Goal: Task Accomplishment & Management: Manage account settings

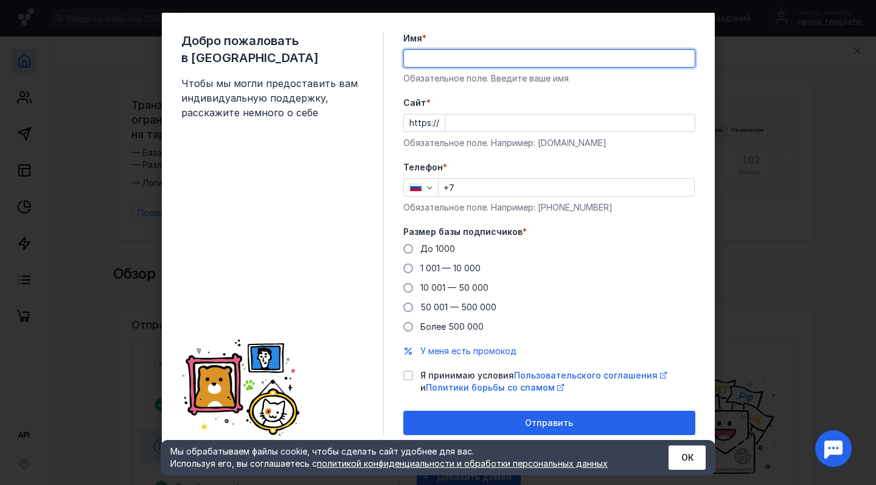
scroll to position [18, 0]
type input "Роман"
click at [554, 90] on form "Имя * Роман Обязательное поле. Введите ваше имя [PERSON_NAME] * https:// Обязат…" at bounding box center [549, 233] width 292 height 403
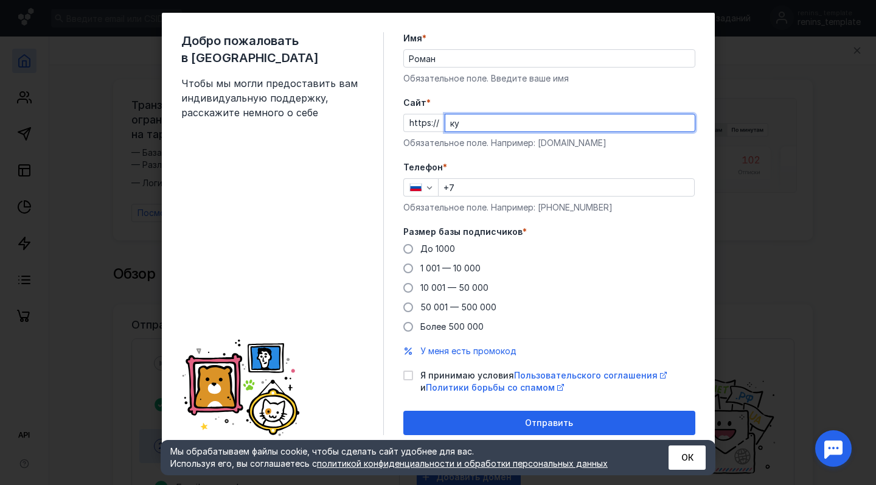
type input "к"
type input "[DOMAIN_NAME]"
click at [466, 183] on input "+7" at bounding box center [566, 187] width 255 height 17
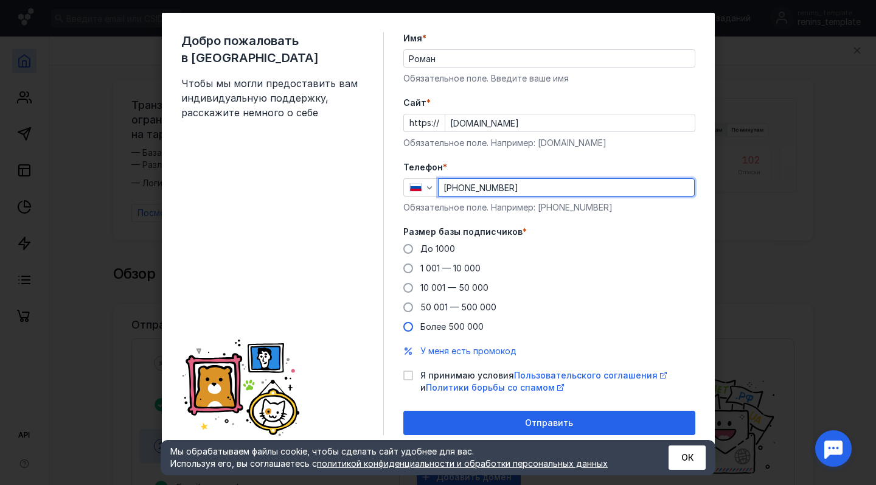
type input "[PHONE_NUMBER]"
click at [447, 324] on span "Более 500 000" at bounding box center [451, 326] width 63 height 10
click at [0, 0] on input "Более 500 000" at bounding box center [0, 0] width 0 height 0
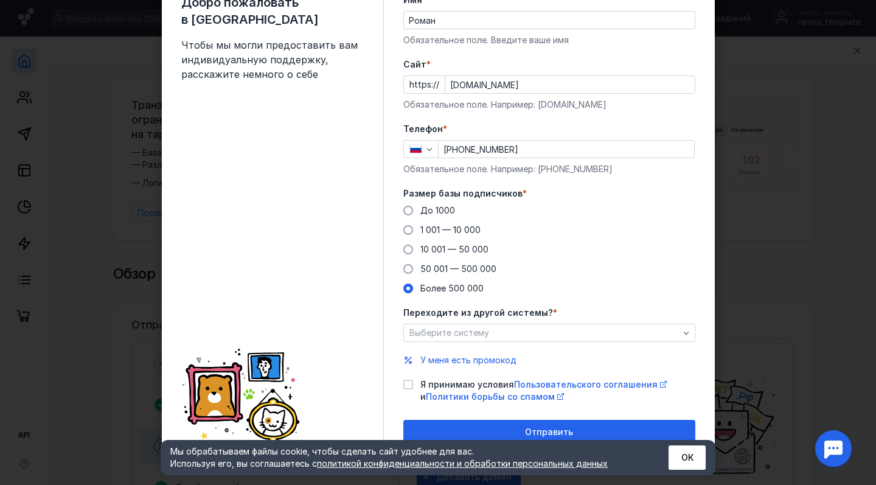
scroll to position [60, 0]
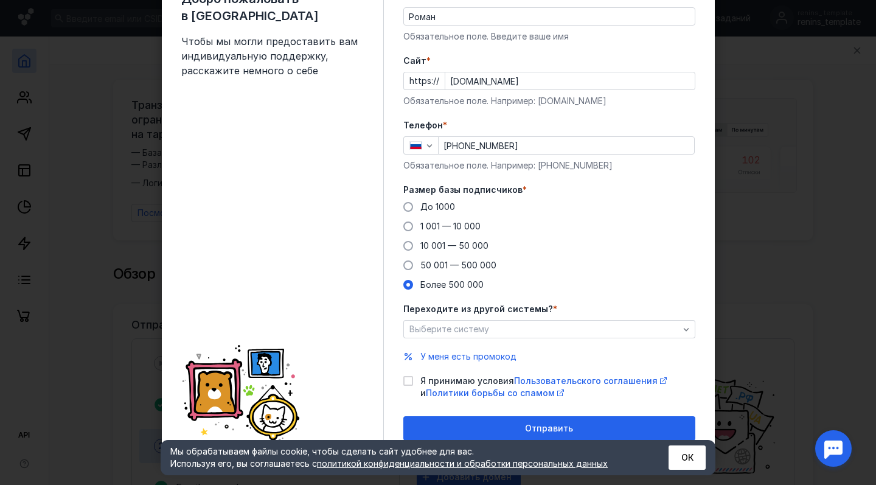
click at [514, 317] on div "Переходите из другой системы? * Выберите систему" at bounding box center [549, 320] width 292 height 35
click at [506, 325] on div "Выберите систему" at bounding box center [544, 329] width 276 height 10
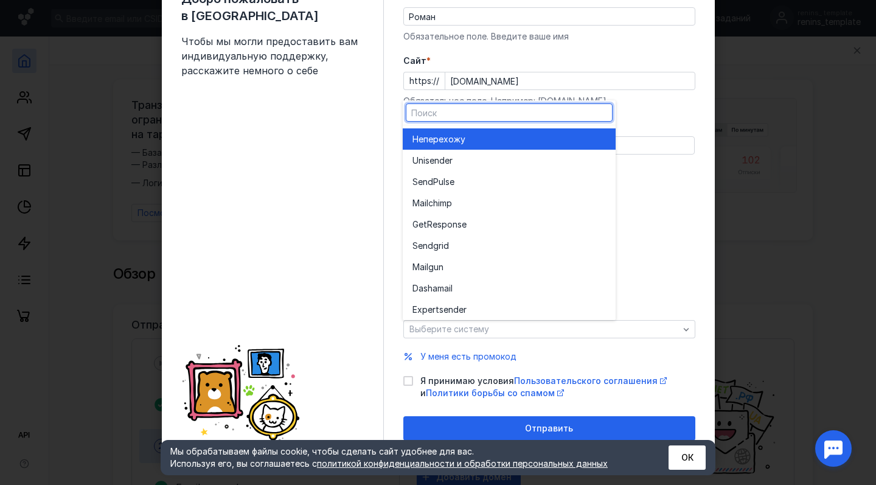
click at [477, 137] on div "Не перехожу" at bounding box center [508, 139] width 193 height 12
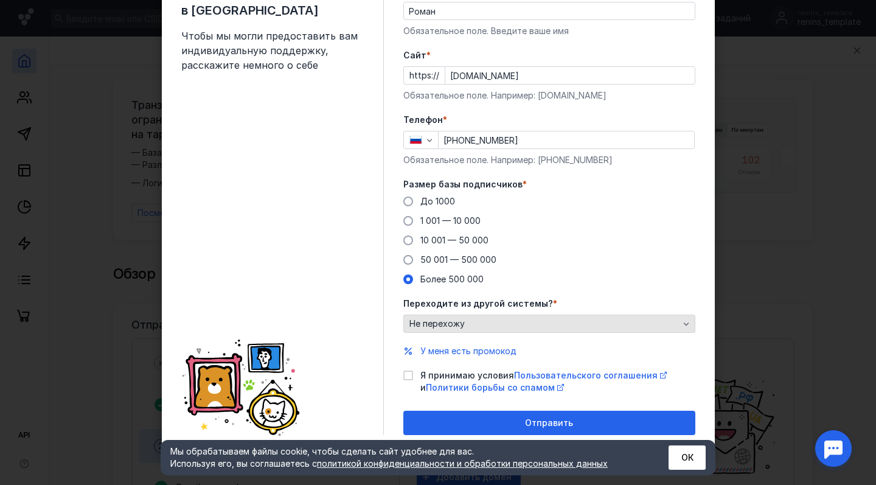
scroll to position [65, 0]
click at [408, 374] on icon at bounding box center [408, 375] width 9 height 9
click at [408, 374] on input "Я принимаю условия Пользовательского соглашения и Политики борьбы со спамом" at bounding box center [407, 373] width 8 height 8
checkbox input "true"
click at [489, 260] on span "50 001 — 500 000" at bounding box center [458, 259] width 76 height 10
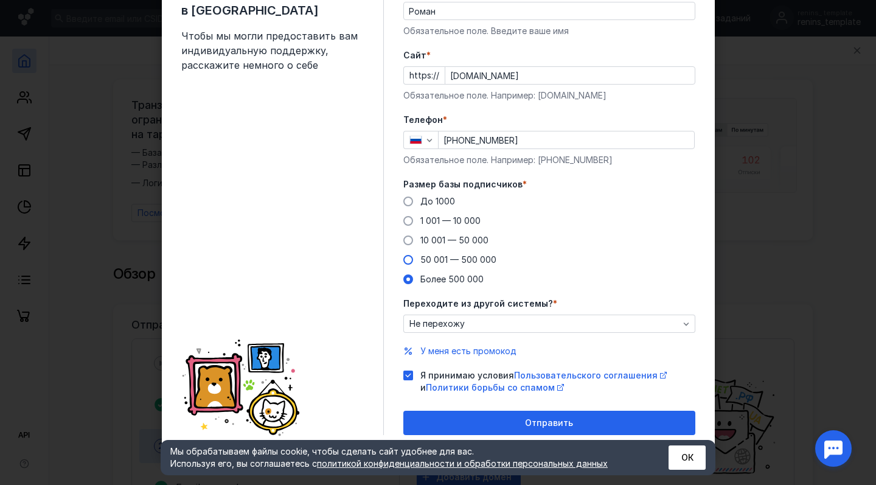
click at [0, 0] on input "50 001 — 500 000" at bounding box center [0, 0] width 0 height 0
click at [437, 196] on span "До 1000" at bounding box center [437, 201] width 35 height 10
click at [0, 0] on input "До 1000" at bounding box center [0, 0] width 0 height 0
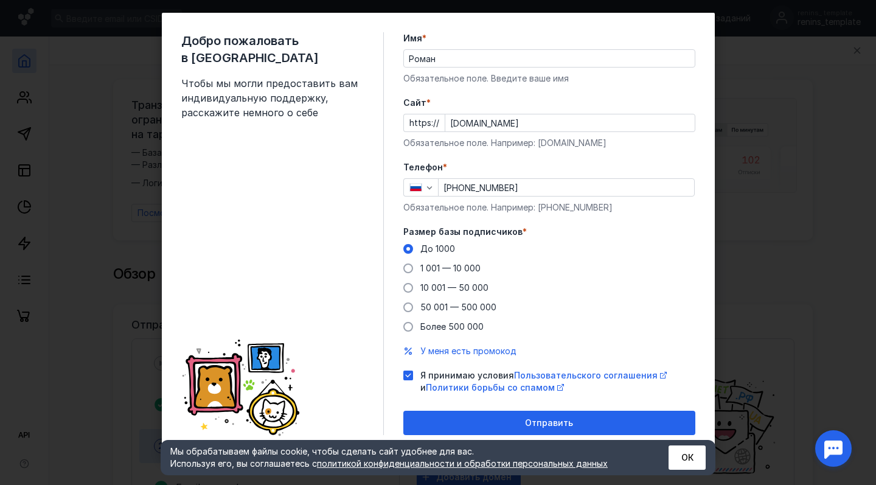
scroll to position [18, 0]
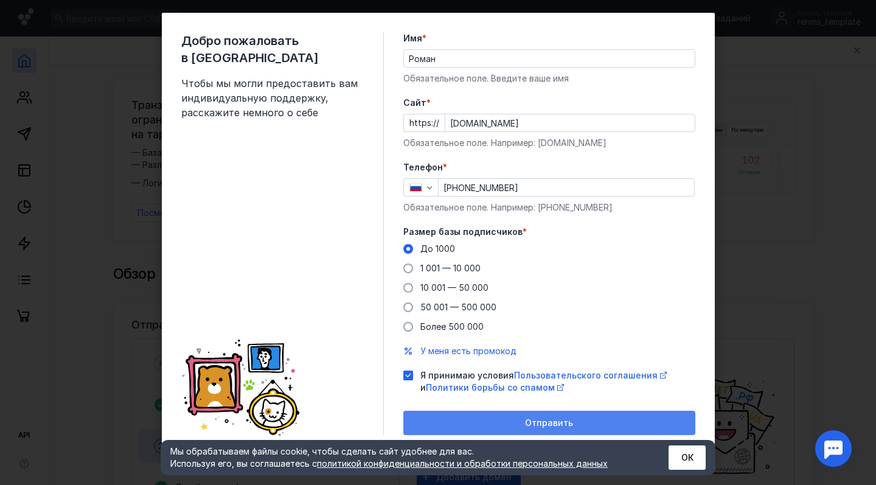
click at [542, 421] on span "Отправить" at bounding box center [549, 423] width 48 height 10
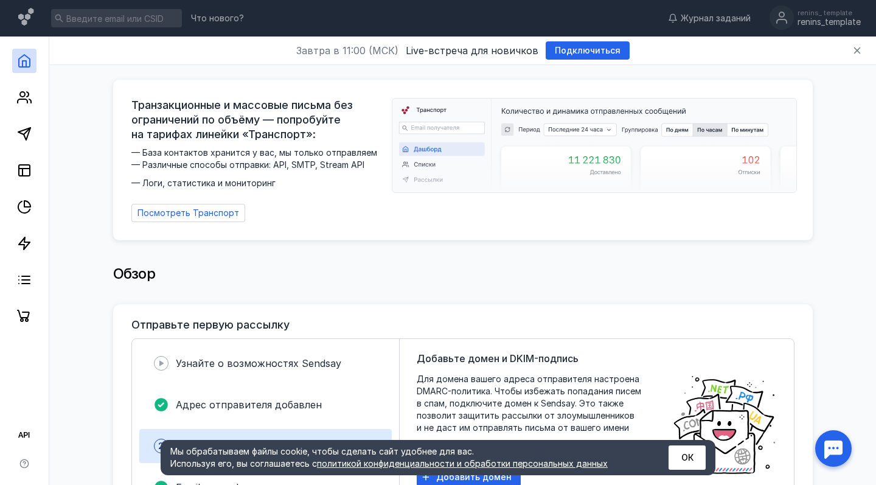
scroll to position [0, 0]
click at [25, 97] on icon at bounding box center [24, 97] width 15 height 15
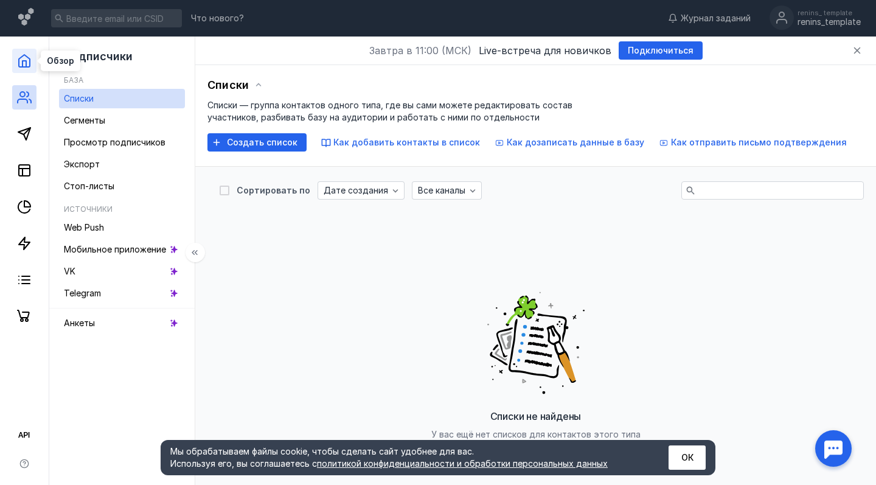
click at [24, 61] on polyline at bounding box center [25, 64] width 4 height 6
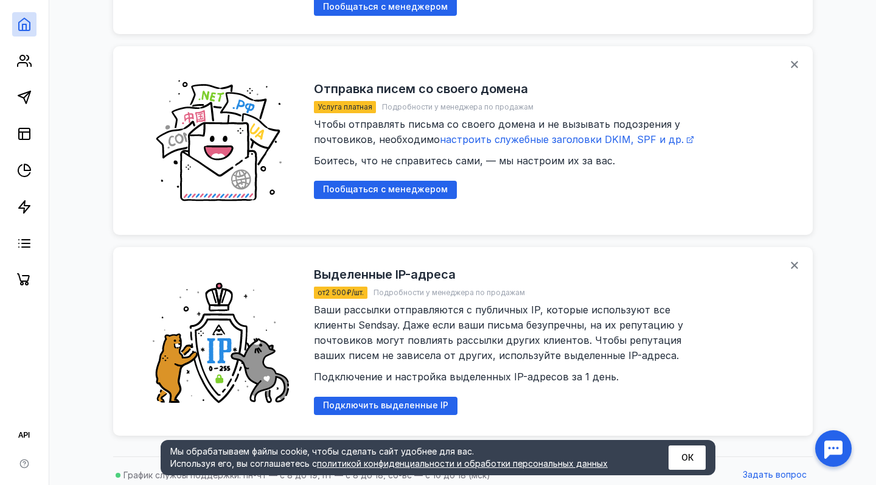
scroll to position [1586, 0]
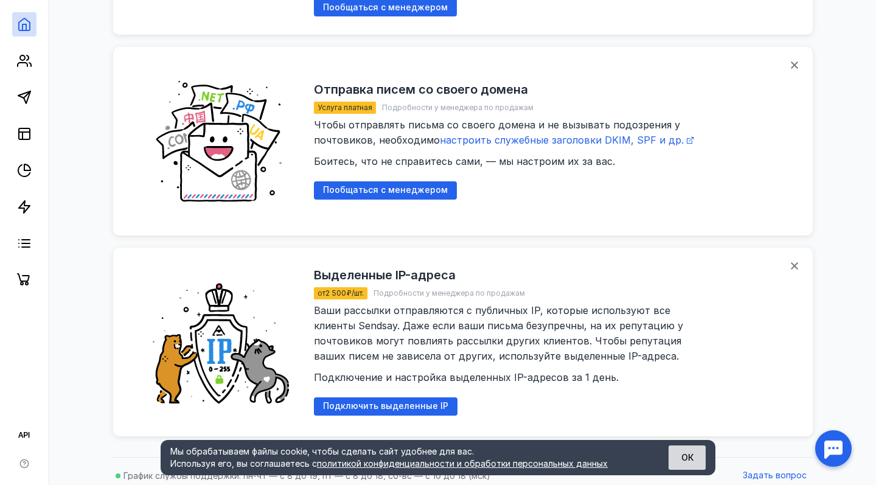
click at [684, 454] on button "ОК" at bounding box center [686, 457] width 37 height 24
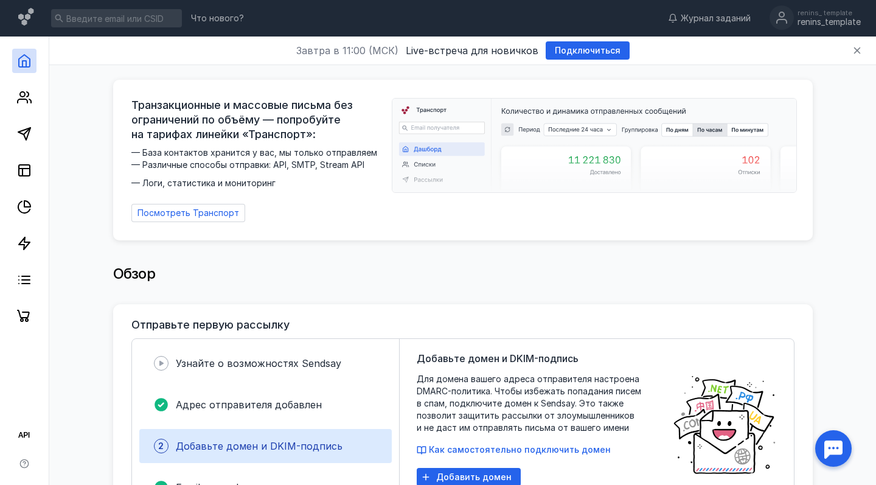
scroll to position [0, 0]
click at [27, 432] on icon at bounding box center [24, 435] width 15 height 15
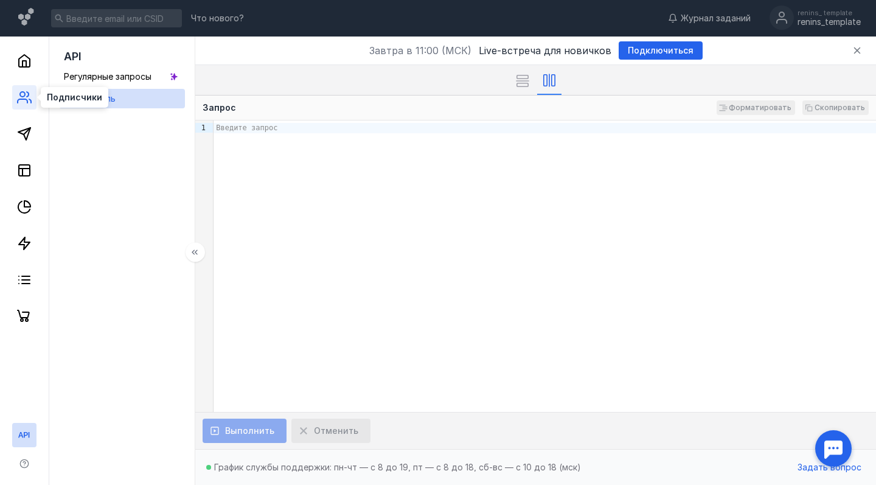
click at [29, 97] on icon at bounding box center [24, 97] width 15 height 15
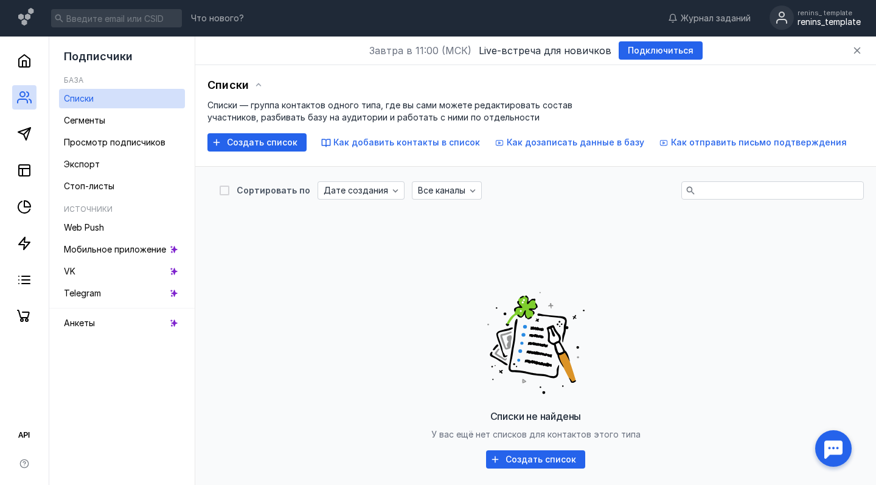
click at [810, 18] on div "renins_template" at bounding box center [828, 22] width 63 height 10
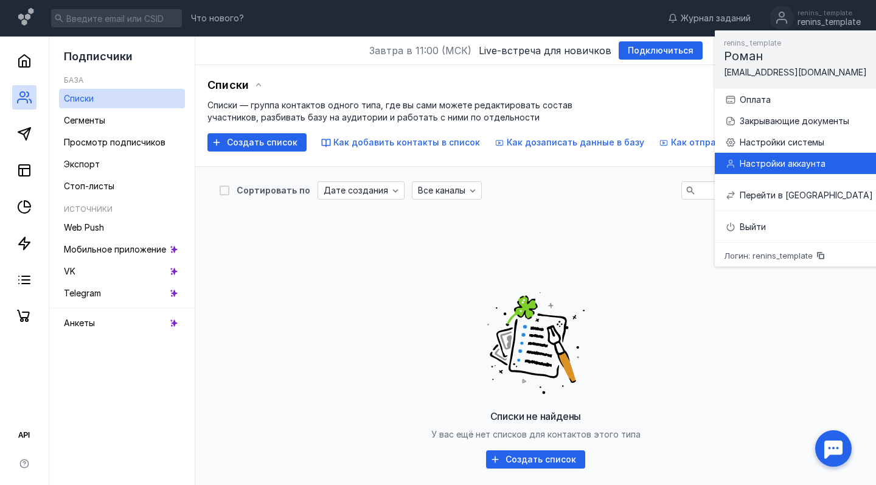
click at [812, 159] on div "Настройки аккаунта" at bounding box center [806, 164] width 133 height 12
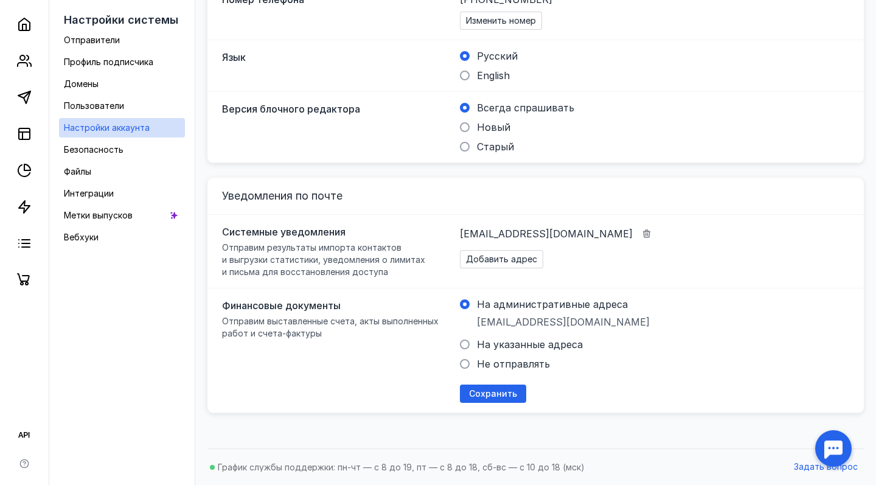
scroll to position [324, 0]
click at [103, 112] on div "Пользователи" at bounding box center [94, 106] width 60 height 15
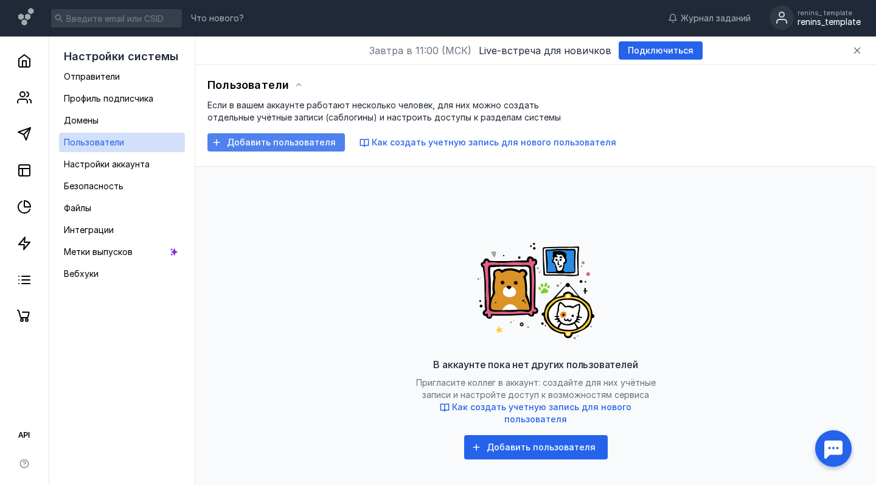
click at [275, 144] on span "Добавить пользователя" at bounding box center [281, 142] width 109 height 10
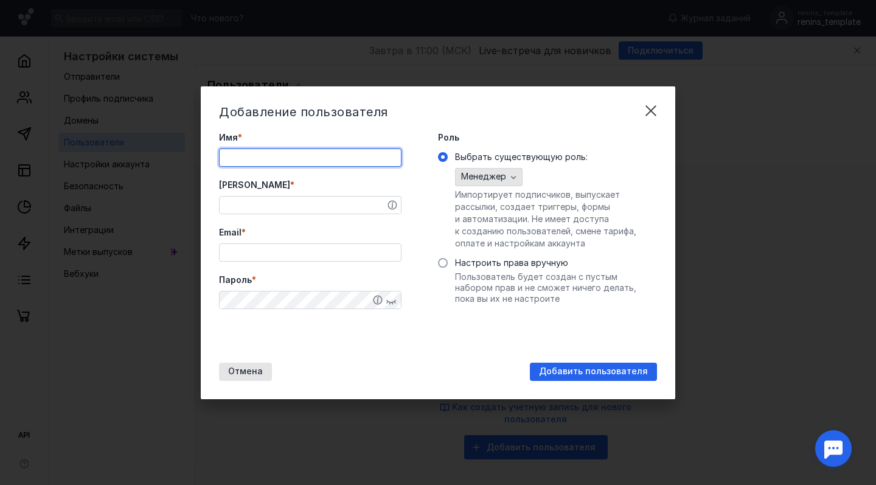
click at [513, 178] on icon "button" at bounding box center [513, 177] width 5 height 3
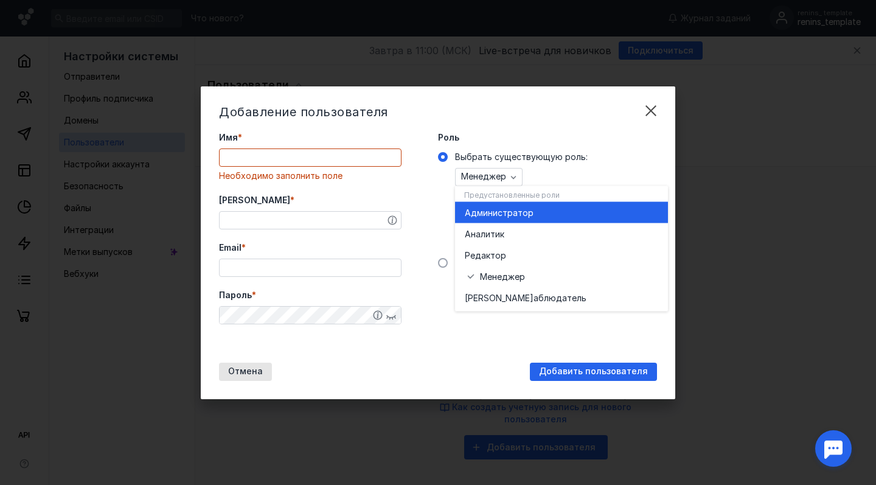
click at [522, 213] on span "инистратор" at bounding box center [508, 212] width 50 height 12
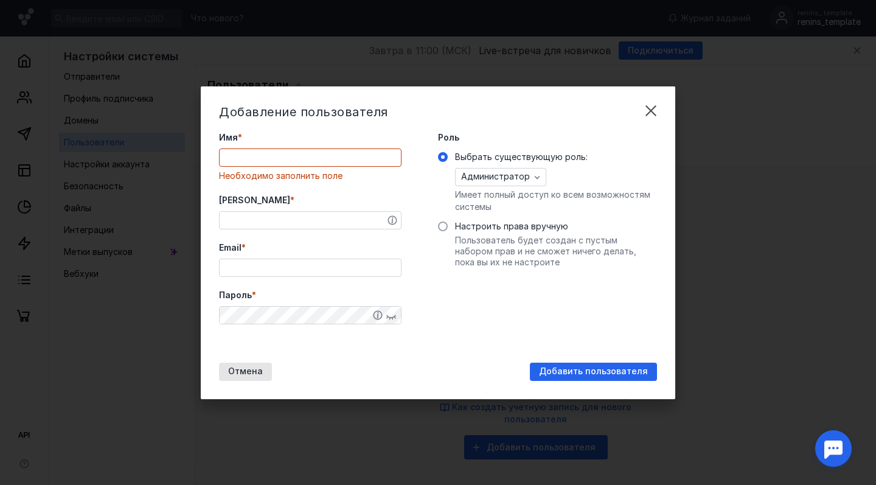
click at [339, 158] on input "Имя *" at bounding box center [310, 157] width 181 height 17
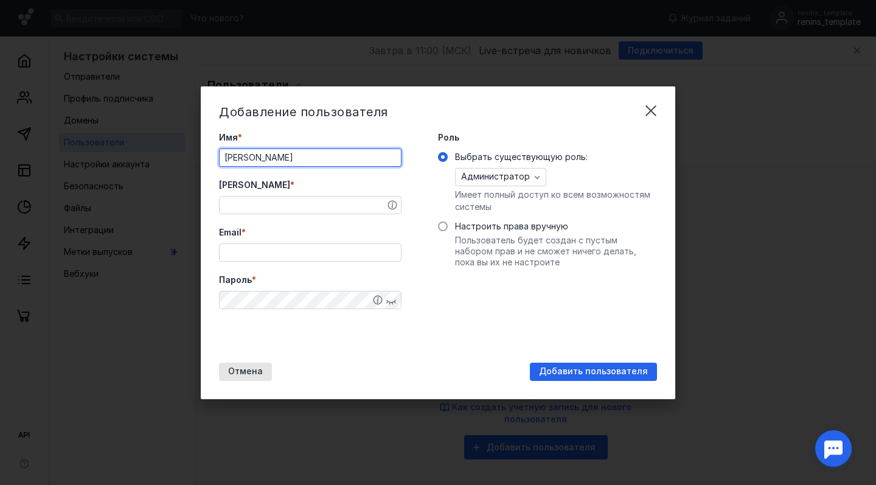
type input "[PERSON_NAME]"
click at [234, 210] on input "[PERSON_NAME] *" at bounding box center [310, 204] width 181 height 17
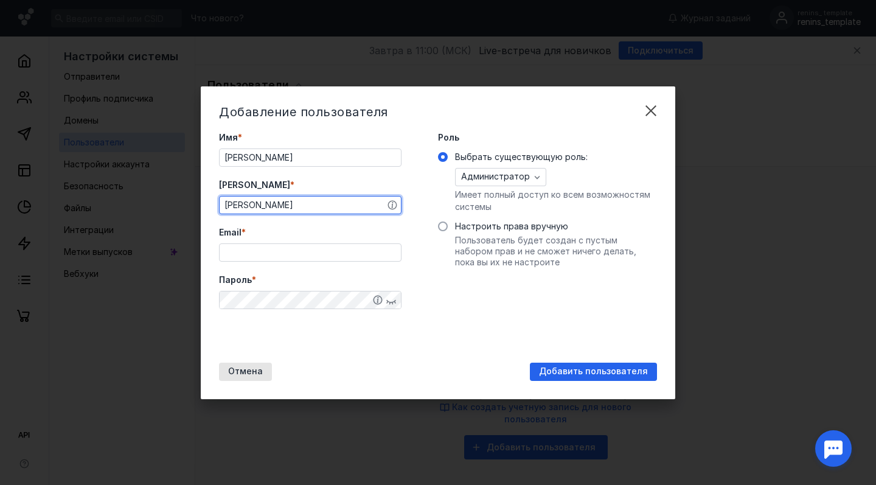
click at [266, 202] on input "[PERSON_NAME]" at bounding box center [310, 204] width 181 height 17
paste input "Nikolaeva2"
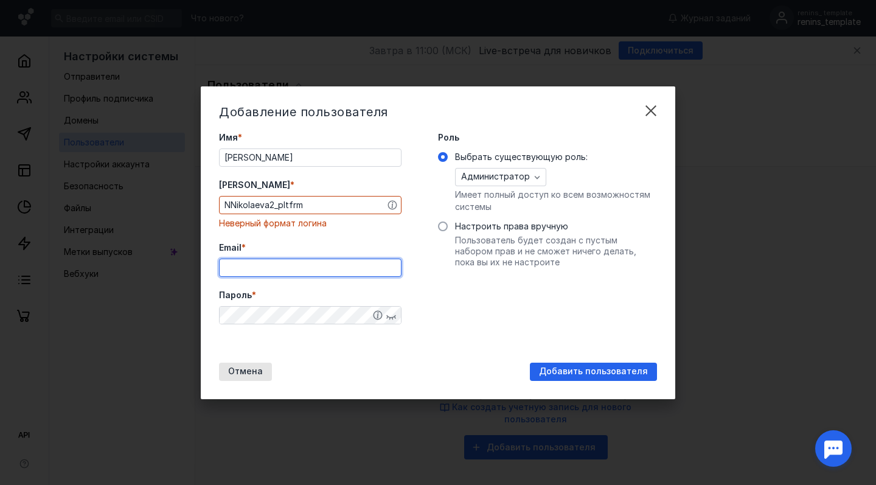
click at [237, 205] on input "NNikolaeva2_pltfrm" at bounding box center [310, 204] width 181 height 17
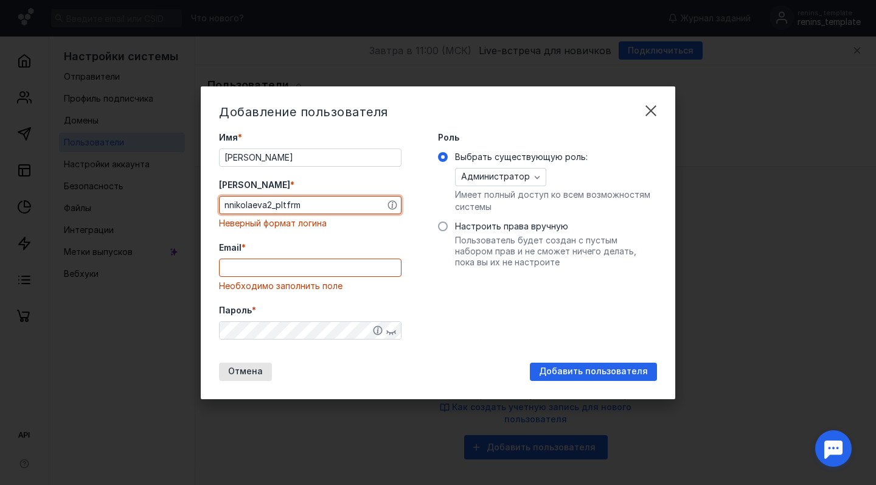
click at [353, 243] on label "Email *" at bounding box center [310, 247] width 182 height 12
click at [353, 259] on input "Email *" at bounding box center [310, 267] width 181 height 17
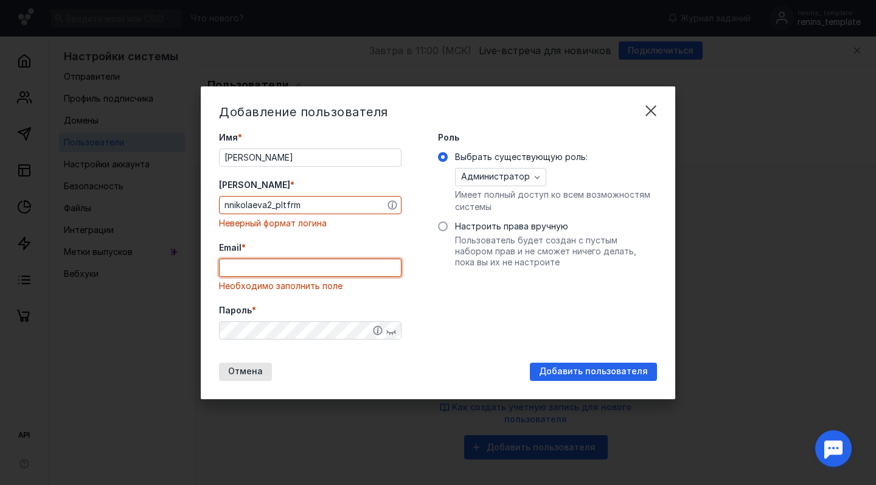
click at [341, 207] on input "nnikolaeva2_pltfrm" at bounding box center [310, 204] width 181 height 17
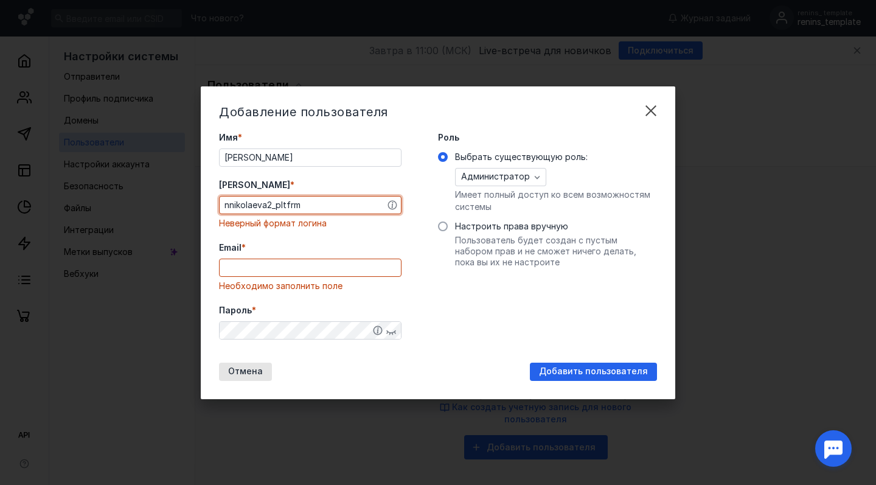
click at [279, 205] on input "nnikolaeva2_pltfrm" at bounding box center [310, 204] width 181 height 17
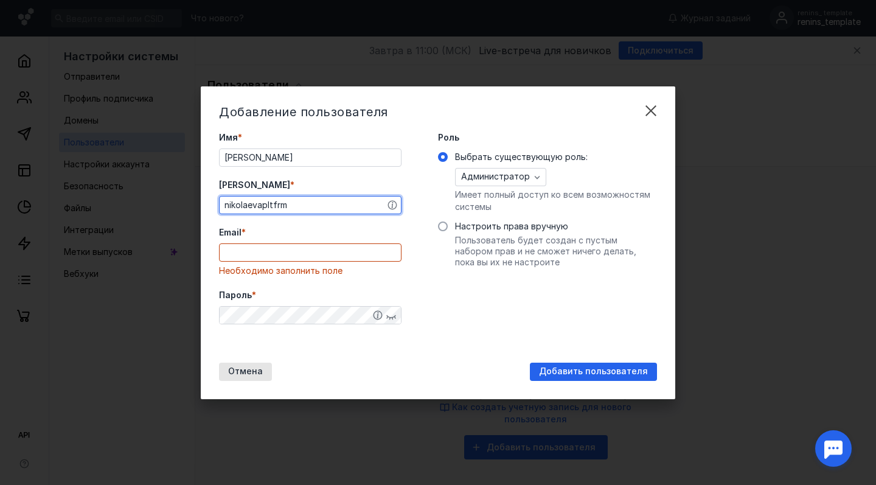
type input "nikolaevapltfrm"
click at [231, 248] on input "Email *" at bounding box center [310, 252] width 181 height 17
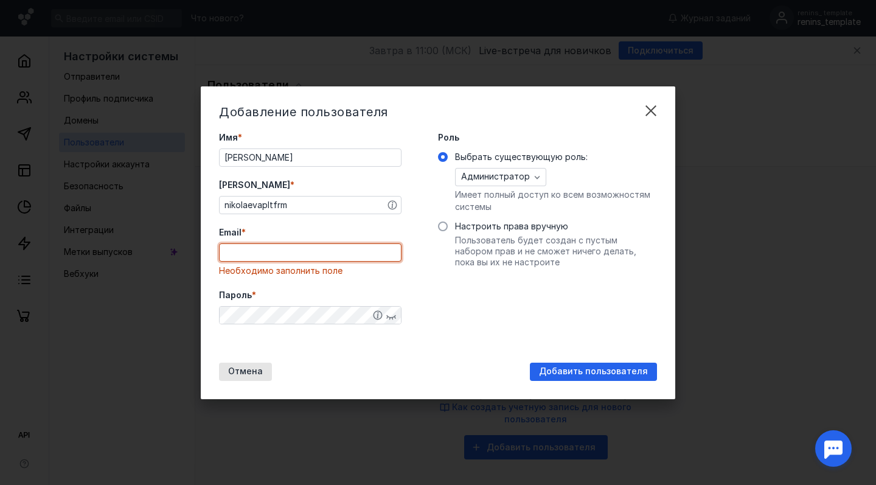
click at [293, 209] on input "nikolaevapltfrm" at bounding box center [310, 204] width 181 height 17
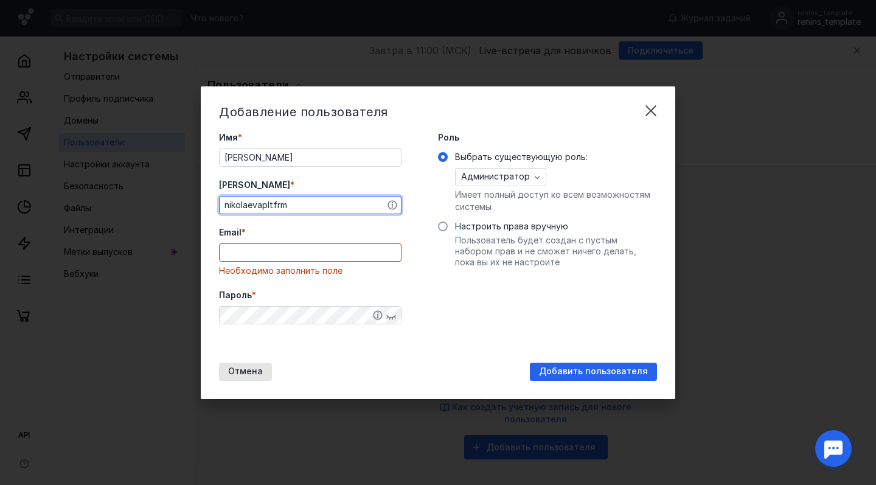
click at [293, 209] on input "nikolaevapltfrm" at bounding box center [310, 204] width 181 height 17
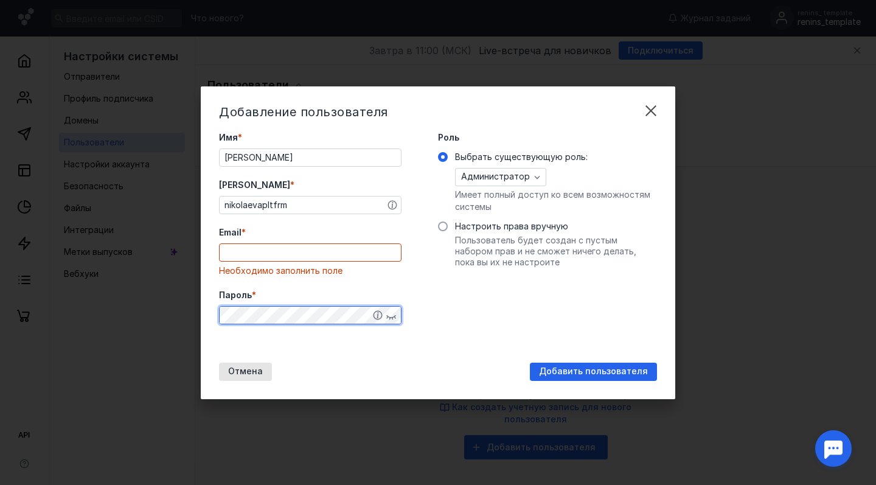
click at [276, 341] on div "Имя * [PERSON_NAME] * nikolaevapltfrm Email * Необходимо заполнить поле Пароль *" at bounding box center [310, 240] width 182 height 219
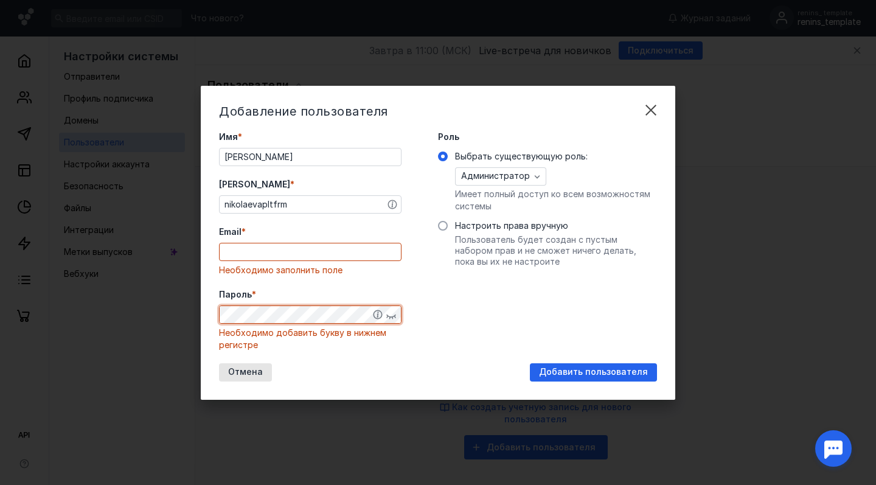
click at [345, 364] on div "Отмена Добавить пользователя" at bounding box center [438, 372] width 438 height 18
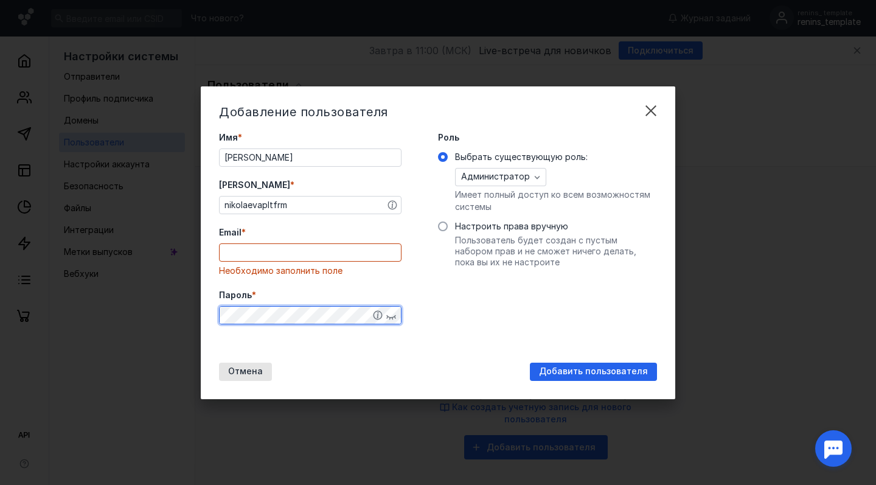
click at [240, 244] on input "Email *" at bounding box center [310, 252] width 181 height 17
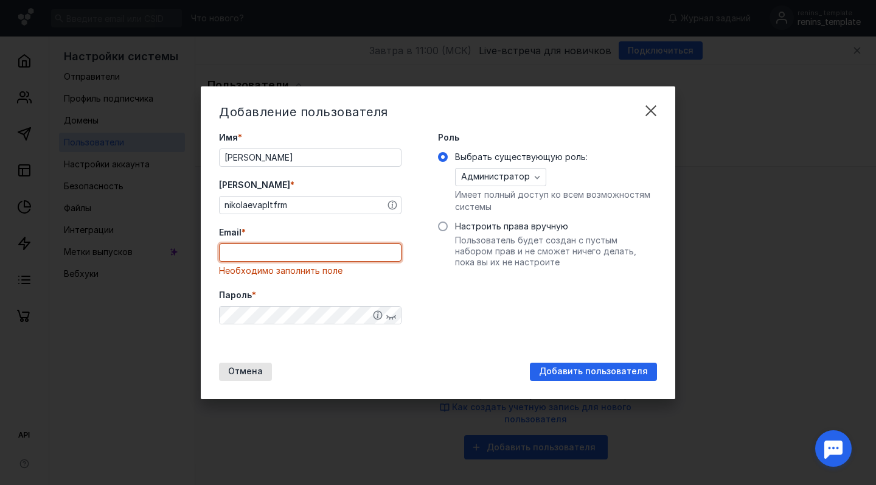
paste input "[EMAIL_ADDRESS][DOMAIN_NAME]"
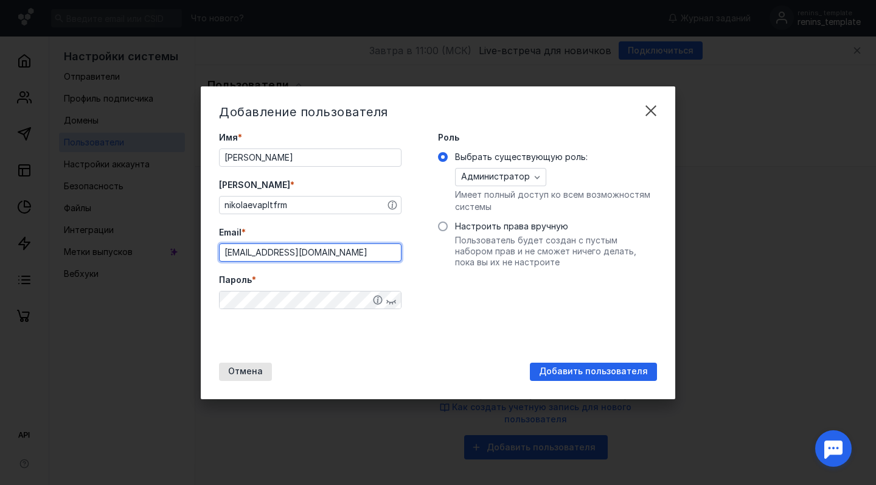
type input "[EMAIL_ADDRESS][DOMAIN_NAME]"
click at [314, 352] on div "Добавление пользователя Имя * [PERSON_NAME] * nikolaevapltfrm Email * [EMAIL_AD…" at bounding box center [438, 242] width 474 height 313
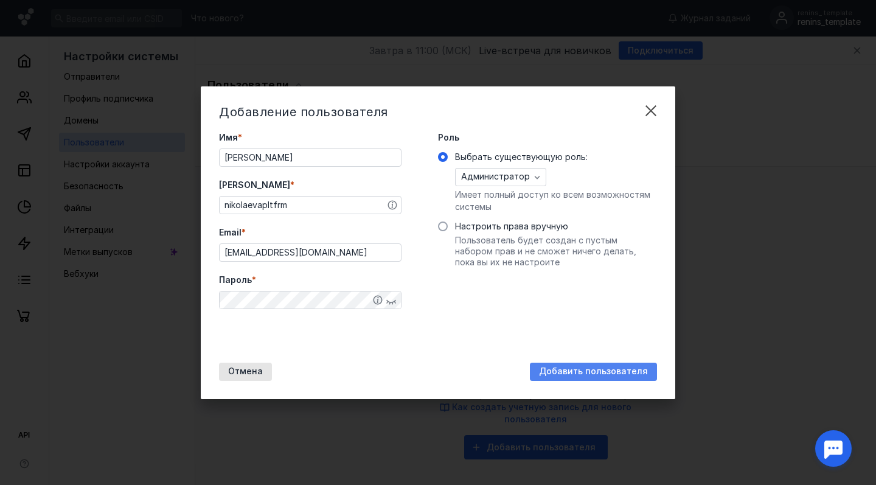
click at [584, 374] on span "Добавить пользователя" at bounding box center [593, 371] width 109 height 10
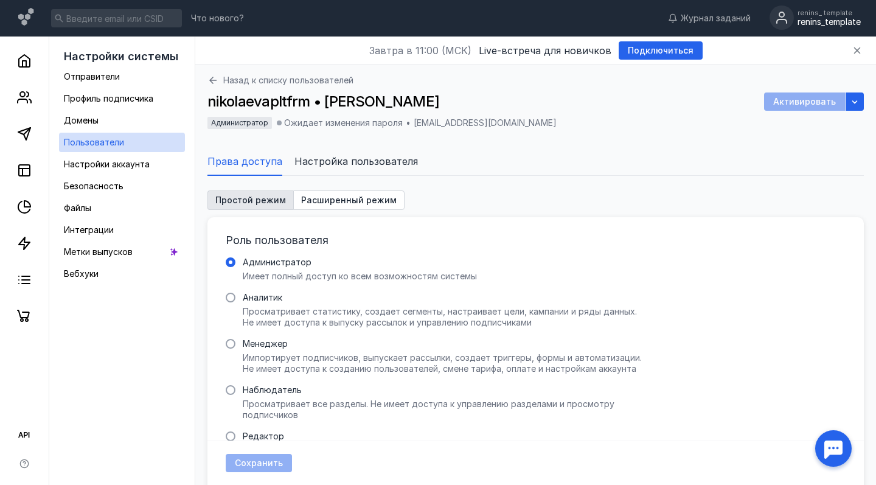
click at [820, 98] on div "Активировать" at bounding box center [804, 101] width 81 height 18
click at [856, 103] on icon "button" at bounding box center [855, 102] width 10 height 10
click at [765, 127] on div "Администратор Ожидает изменения пароля • [EMAIL_ADDRESS][DOMAIN_NAME]" at bounding box center [535, 124] width 656 height 15
click at [210, 82] on icon at bounding box center [212, 80] width 11 height 11
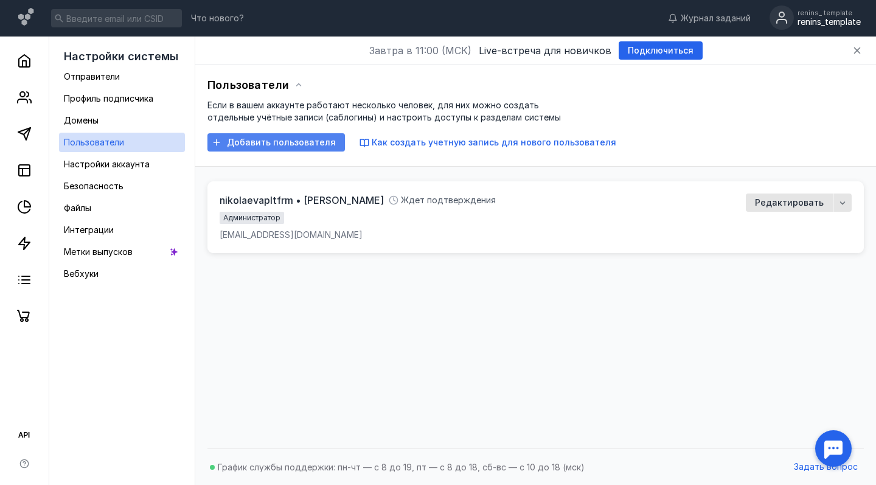
click at [286, 139] on span "Добавить пользователя" at bounding box center [281, 142] width 109 height 10
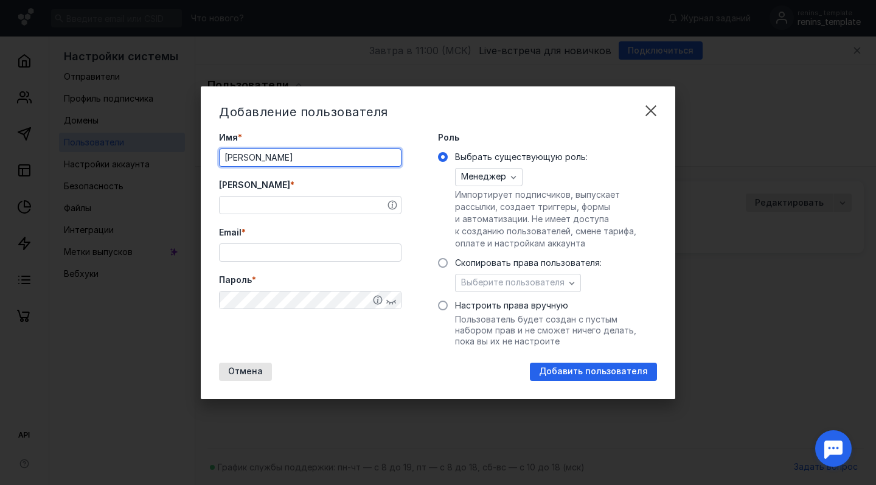
type input "[PERSON_NAME]"
click at [256, 203] on input "[PERSON_NAME] *" at bounding box center [310, 204] width 181 height 17
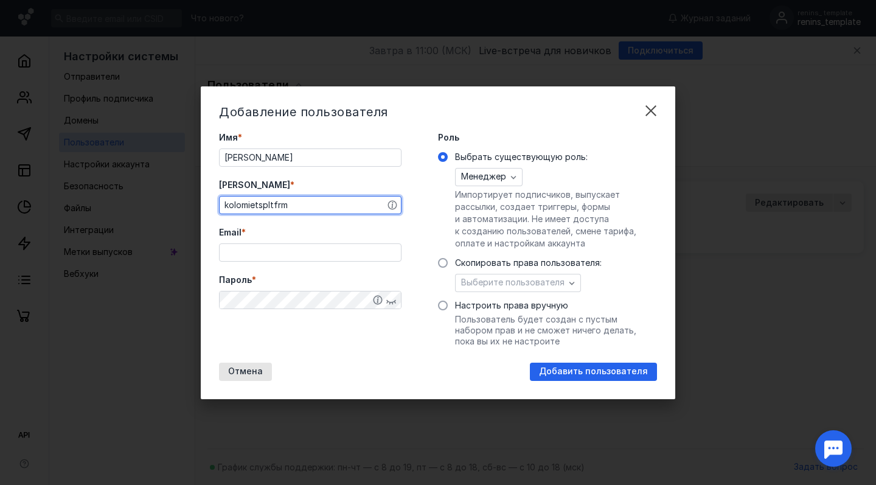
click at [275, 207] on input "kolomietspltfrm" at bounding box center [310, 204] width 181 height 17
type input "kolomietspltfrm"
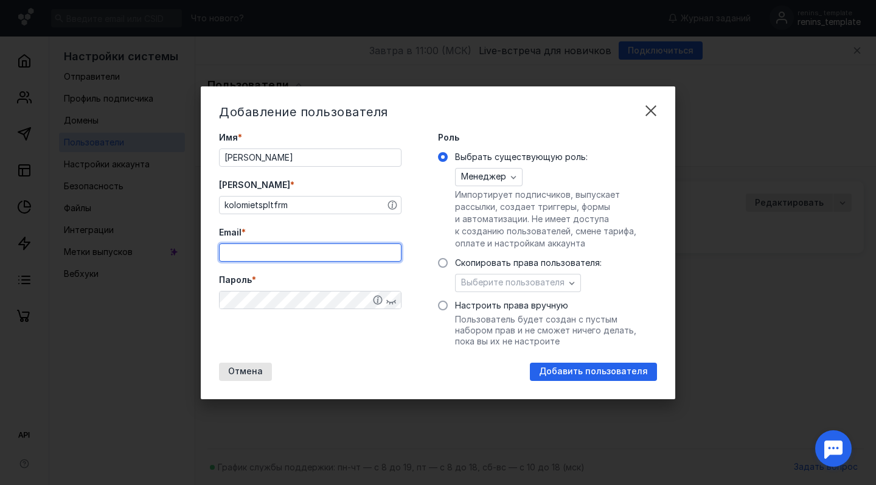
paste input "[EMAIL_ADDRESS][DOMAIN_NAME]"
type input "[EMAIL_ADDRESS][DOMAIN_NAME]"
click at [311, 366] on div "Отмена Добавить пользователя" at bounding box center [438, 371] width 438 height 18
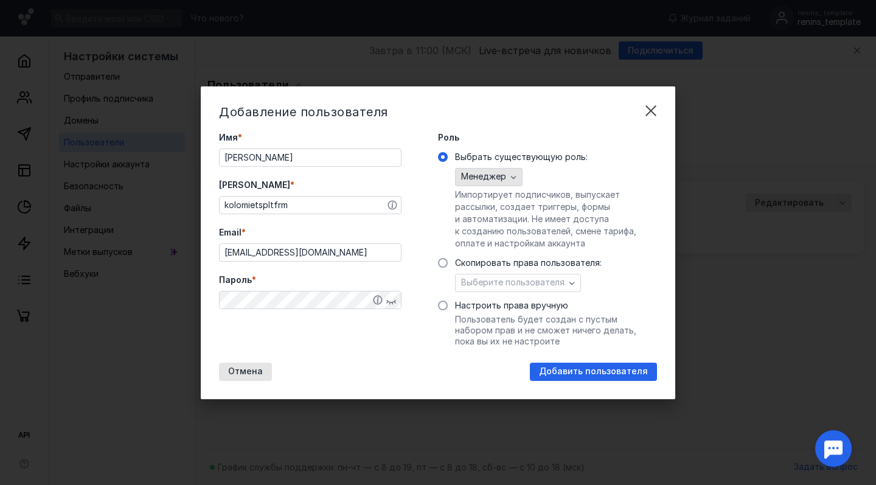
click at [513, 177] on icon "button" at bounding box center [513, 177] width 10 height 10
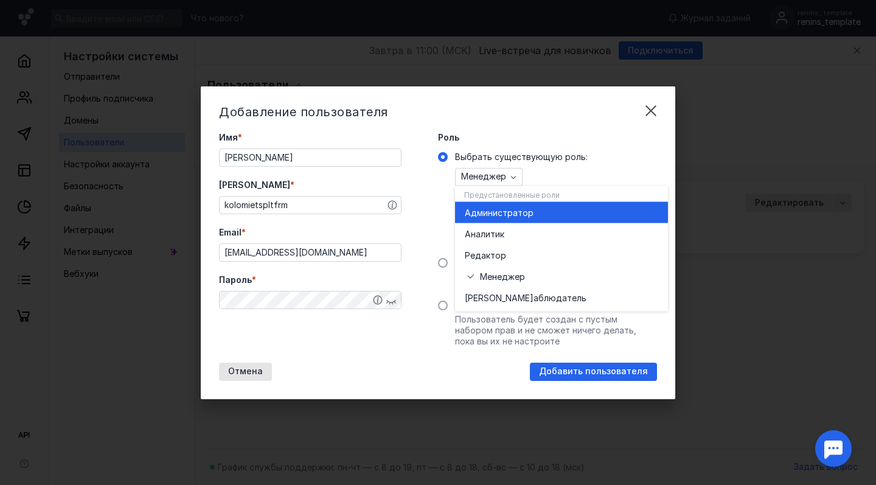
click at [508, 213] on span "инистратор" at bounding box center [508, 212] width 50 height 12
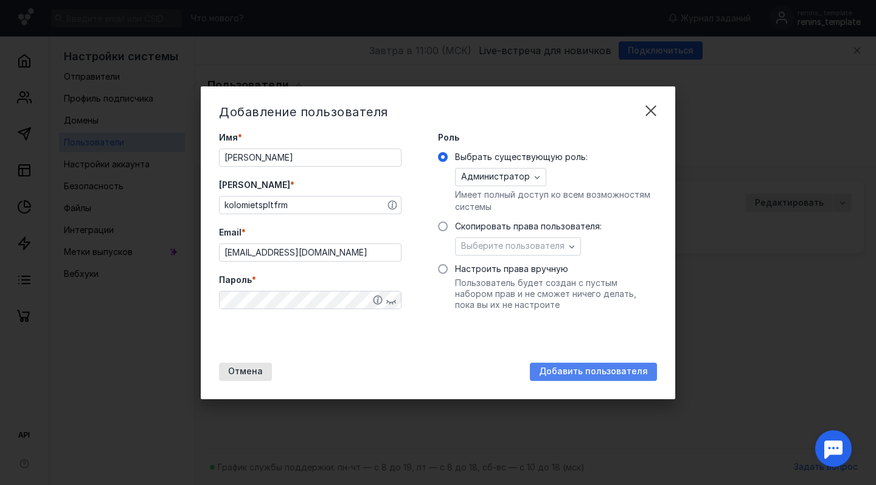
click at [560, 367] on span "Добавить пользователя" at bounding box center [593, 371] width 109 height 10
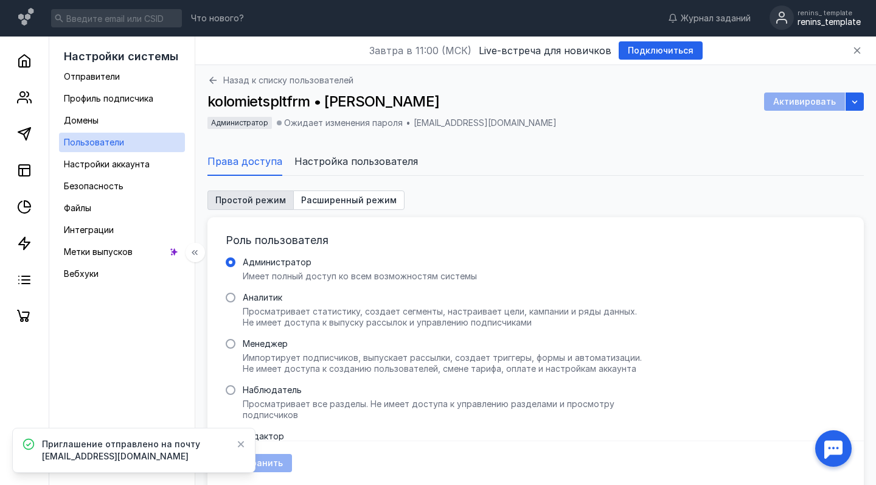
click at [108, 136] on div "Пользователи" at bounding box center [94, 142] width 60 height 15
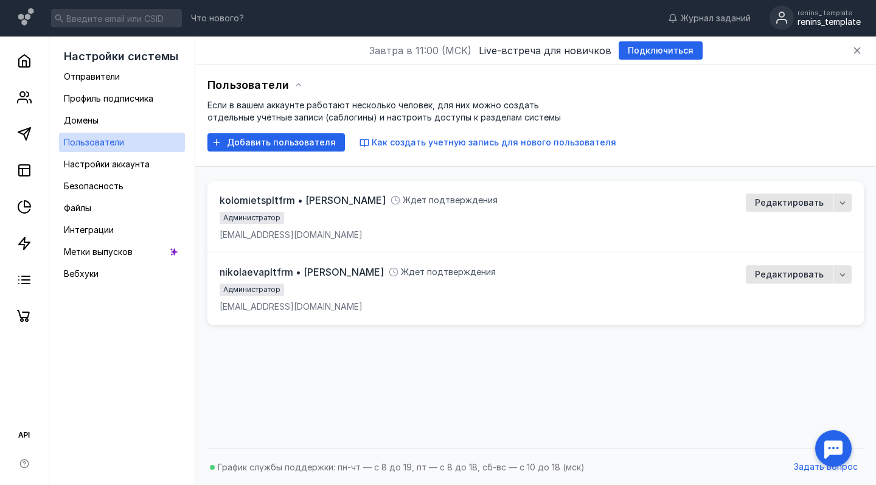
click at [806, 12] on div "renins_ template" at bounding box center [828, 12] width 63 height 7
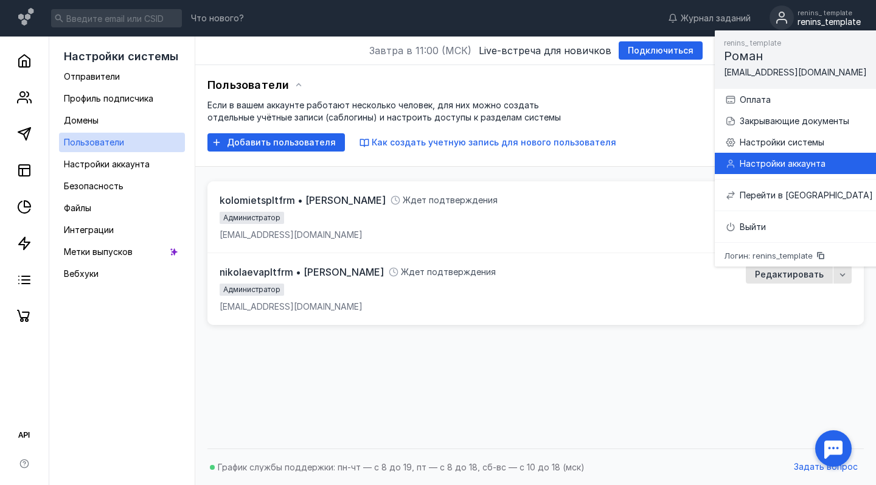
click at [785, 159] on div "Настройки аккаунта" at bounding box center [806, 164] width 133 height 12
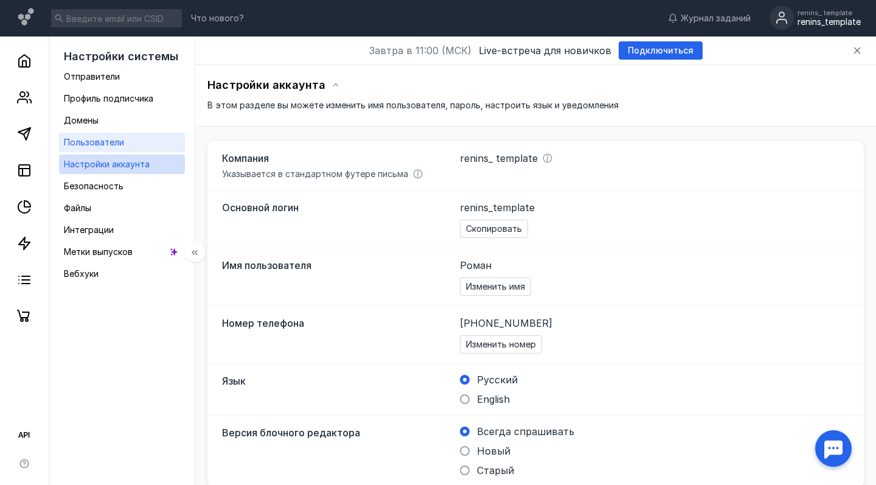
click at [95, 142] on span "Пользователи" at bounding box center [94, 142] width 60 height 10
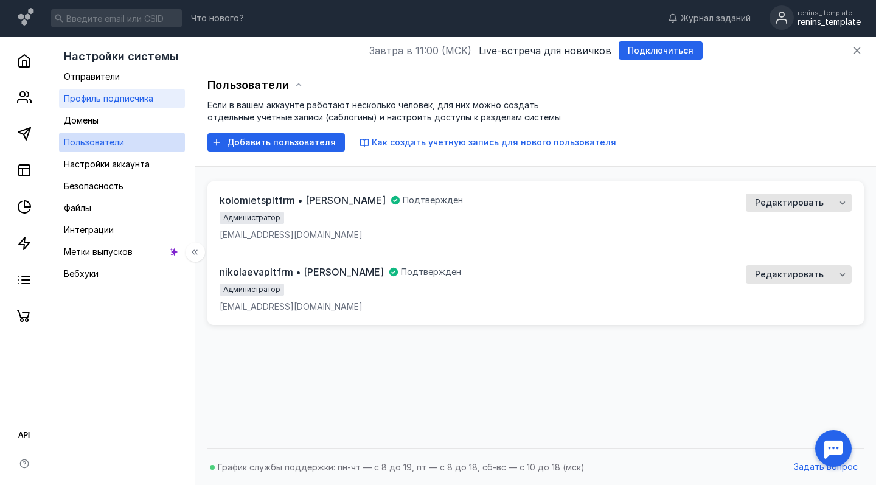
click at [80, 99] on span "Профиль подписчика" at bounding box center [108, 98] width 89 height 10
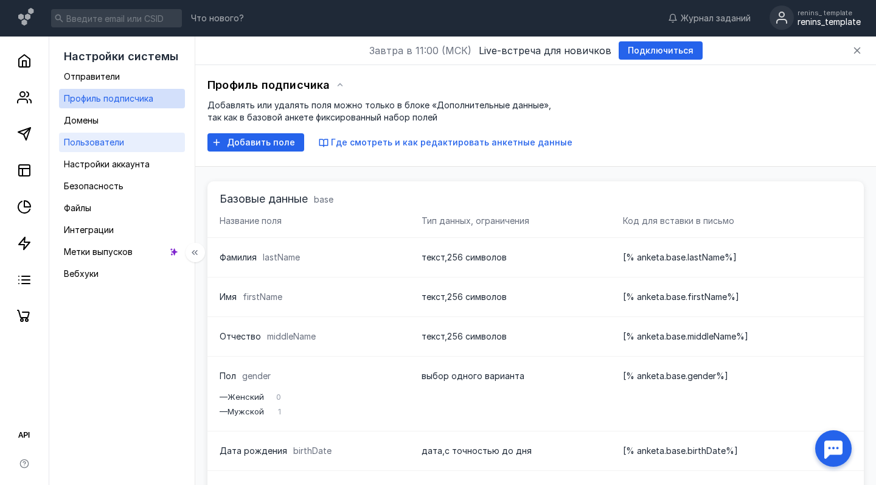
click at [85, 142] on span "Пользователи" at bounding box center [94, 142] width 60 height 10
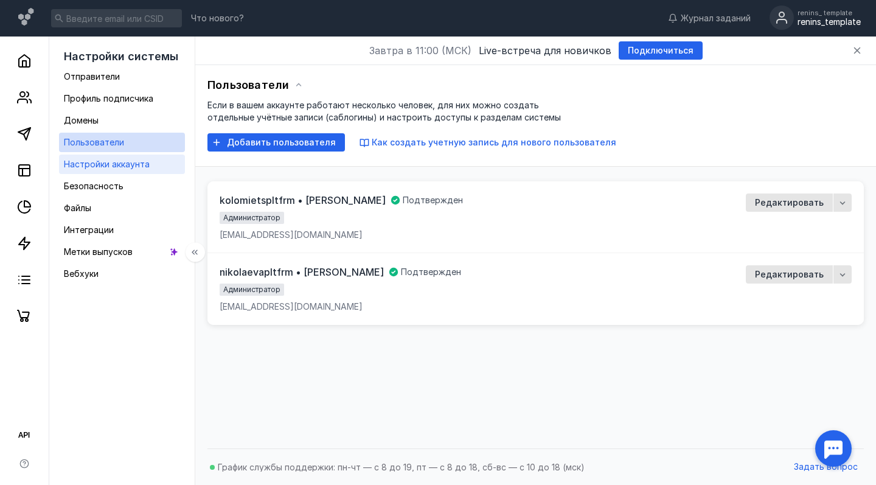
click at [91, 163] on span "Настройки аккаунта" at bounding box center [107, 164] width 86 height 10
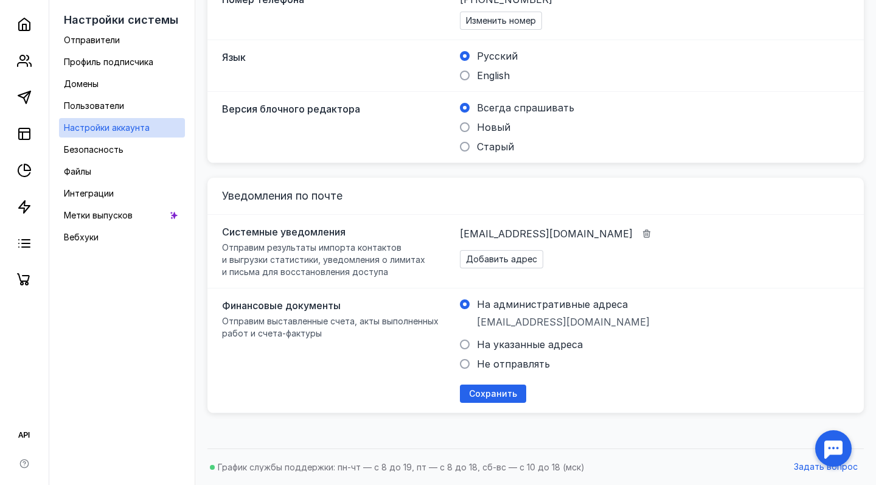
scroll to position [324, 0]
click at [152, 154] on link "Безопасность" at bounding box center [122, 149] width 126 height 19
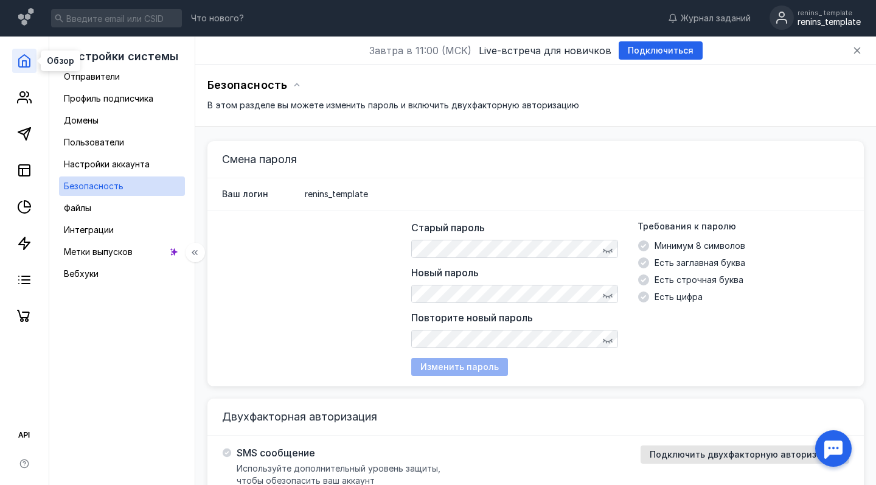
click at [26, 54] on icon at bounding box center [24, 61] width 15 height 15
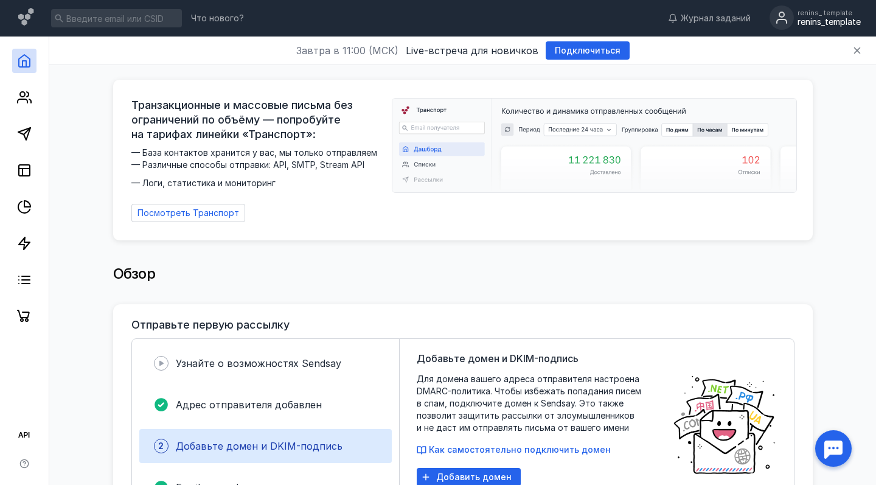
click at [810, 18] on div "renins_template" at bounding box center [828, 22] width 63 height 10
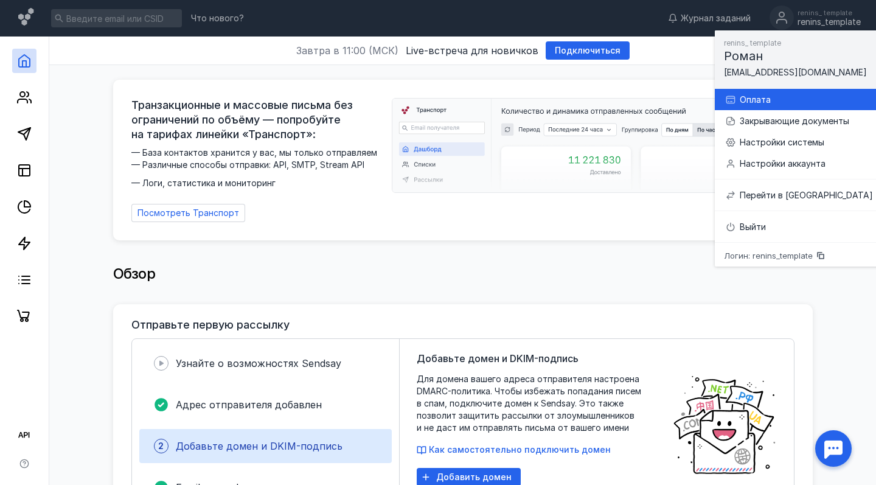
click at [784, 103] on div "Оплата" at bounding box center [806, 100] width 133 height 12
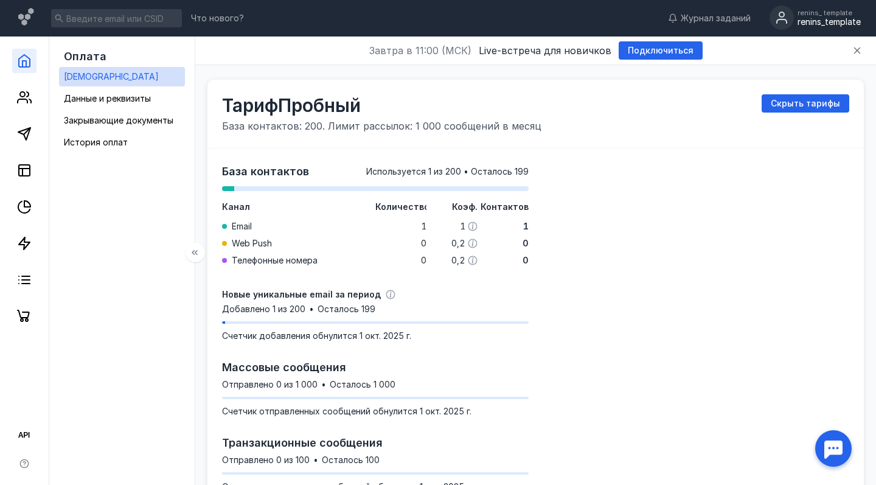
click at [29, 68] on link at bounding box center [24, 61] width 24 height 24
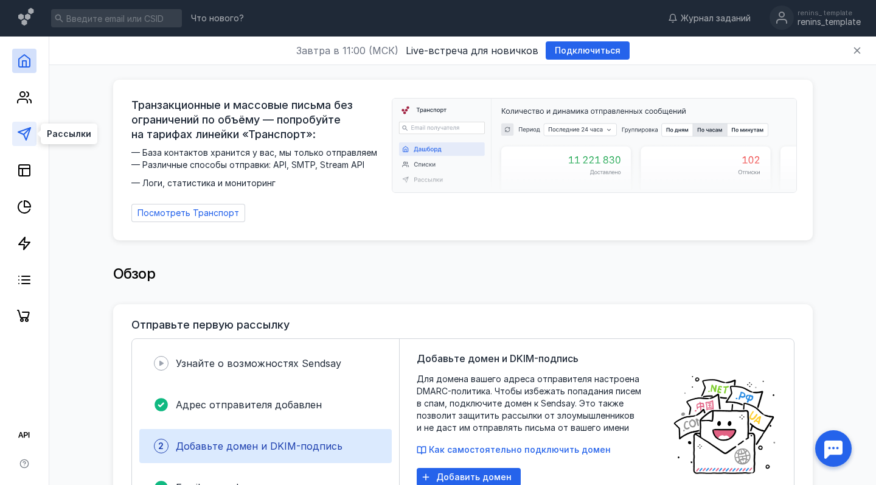
click at [25, 135] on icon at bounding box center [24, 134] width 15 height 15
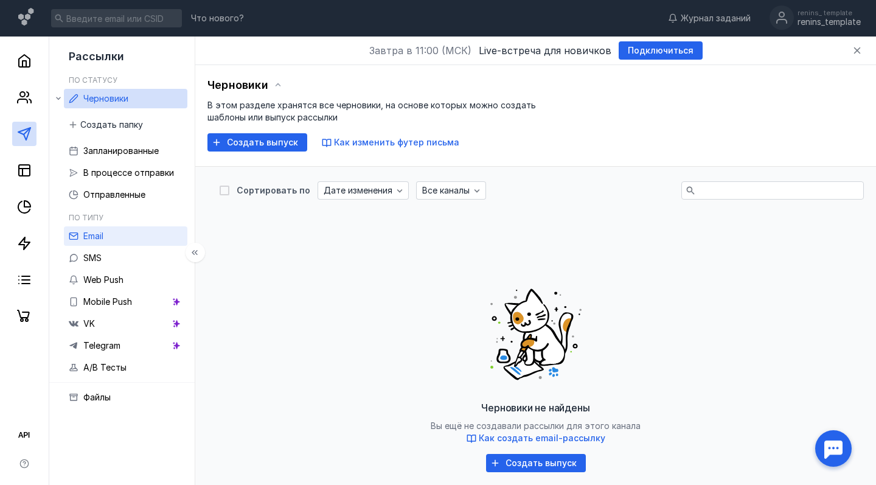
click at [100, 243] on div "Email" at bounding box center [93, 236] width 20 height 15
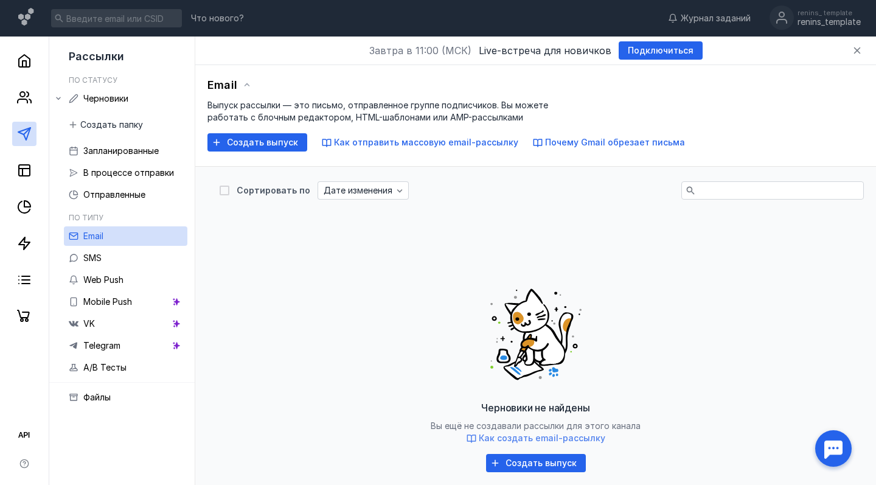
click at [544, 438] on span "Как создать email-рассылку" at bounding box center [542, 437] width 127 height 10
click at [27, 63] on icon at bounding box center [24, 61] width 15 height 15
